Goal: Task Accomplishment & Management: Manage account settings

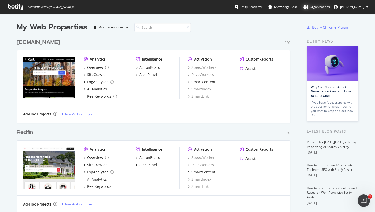
click at [325, 8] on div "Organizations" at bounding box center [316, 6] width 26 height 5
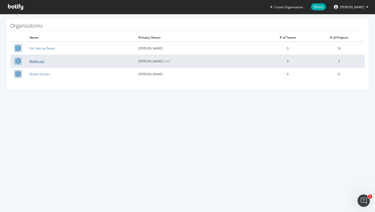
click at [36, 62] on link "Redfin org" at bounding box center [37, 61] width 15 height 4
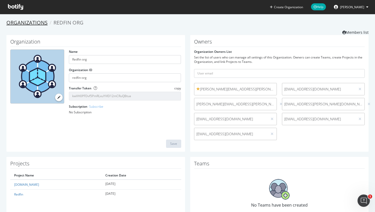
click at [15, 24] on link "Organizations" at bounding box center [26, 22] width 41 height 7
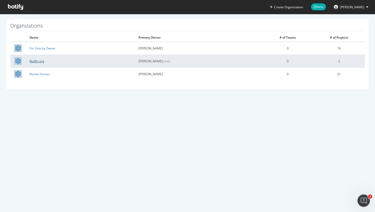
click at [32, 63] on link "Redfin org" at bounding box center [37, 61] width 15 height 4
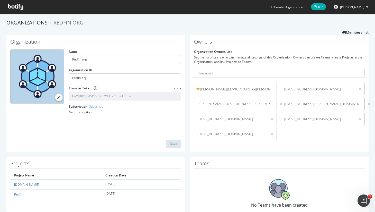
click at [28, 19] on link "Organizations" at bounding box center [26, 22] width 41 height 7
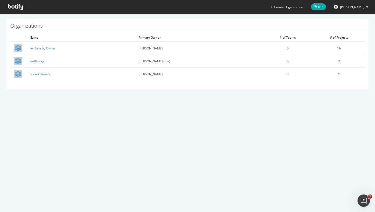
click at [20, 8] on icon at bounding box center [15, 7] width 15 height 6
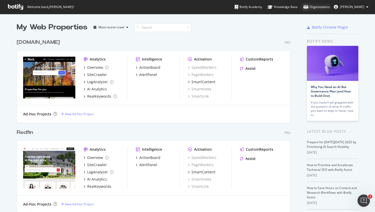
click at [320, 8] on div "Organizations" at bounding box center [316, 6] width 26 height 5
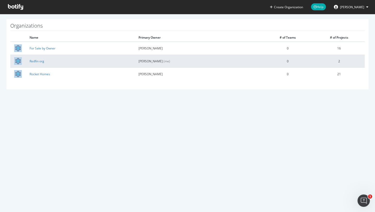
click at [37, 63] on td "Redfin org" at bounding box center [80, 60] width 109 height 13
click at [37, 59] on link "Redfin org" at bounding box center [37, 61] width 15 height 4
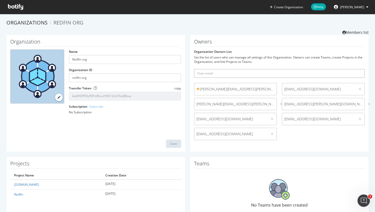
click at [216, 72] on input "text" at bounding box center [279, 73] width 171 height 9
paste input "AndrewPrince@rocket.com"
type input "AndrewPrince@rocket.com"
click at [361, 72] on icon "submit" at bounding box center [361, 73] width 4 height 3
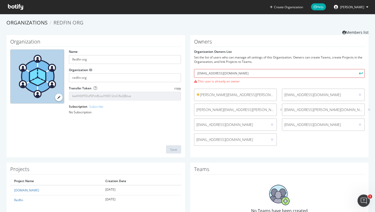
click at [227, 73] on input "AndrewPrince@rocket.com" at bounding box center [279, 73] width 171 height 9
